Goal: Find contact information: Find contact information

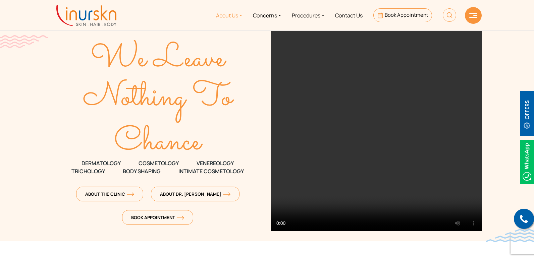
click at [236, 16] on link "About Us" at bounding box center [229, 15] width 37 height 25
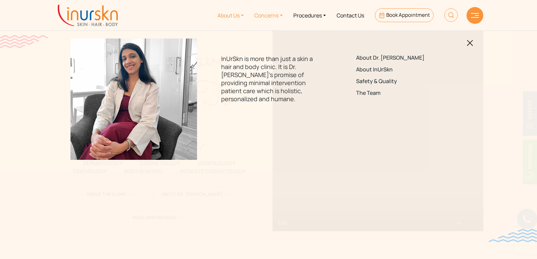
click at [268, 18] on link "Concerns" at bounding box center [268, 15] width 39 height 25
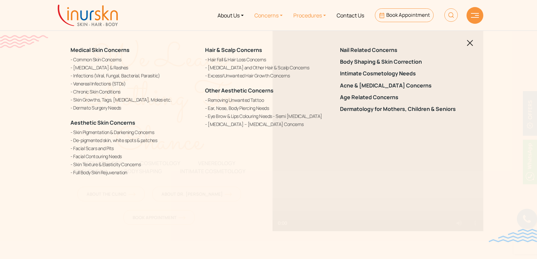
click at [311, 18] on link "Procedures" at bounding box center [309, 15] width 43 height 25
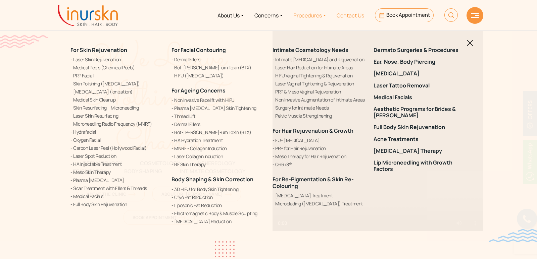
click at [350, 16] on link "Contact Us" at bounding box center [350, 15] width 38 height 25
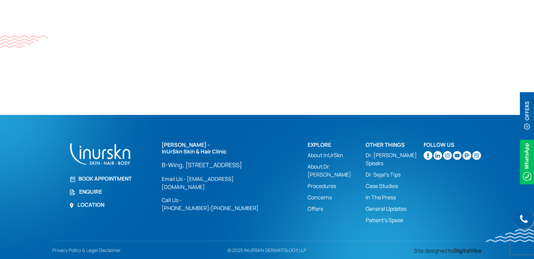
scroll to position [436, 0]
